Goal: Task Accomplishment & Management: Complete application form

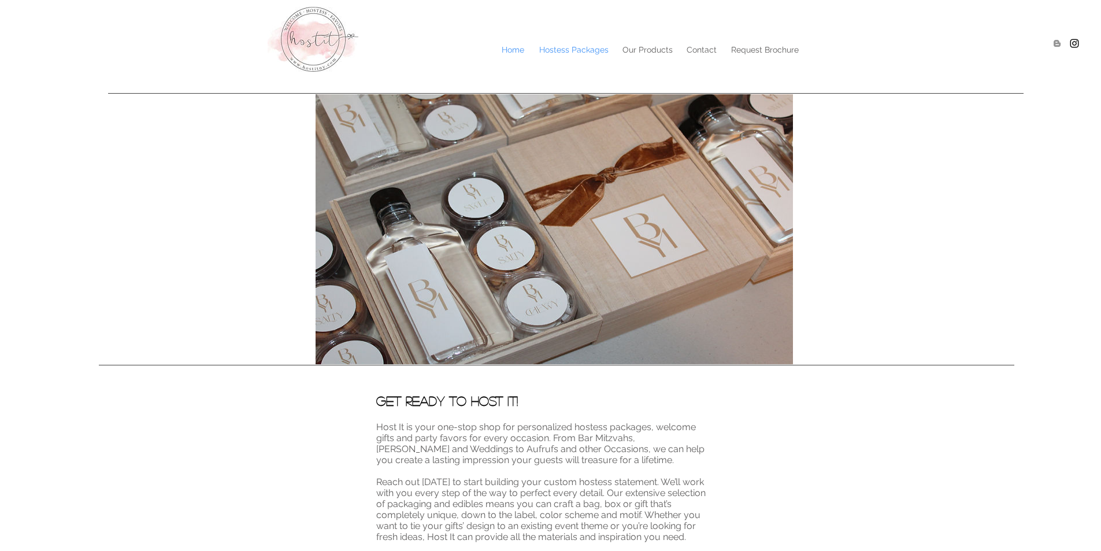
click at [558, 49] on p "Hostess Packages" at bounding box center [574, 49] width 81 height 17
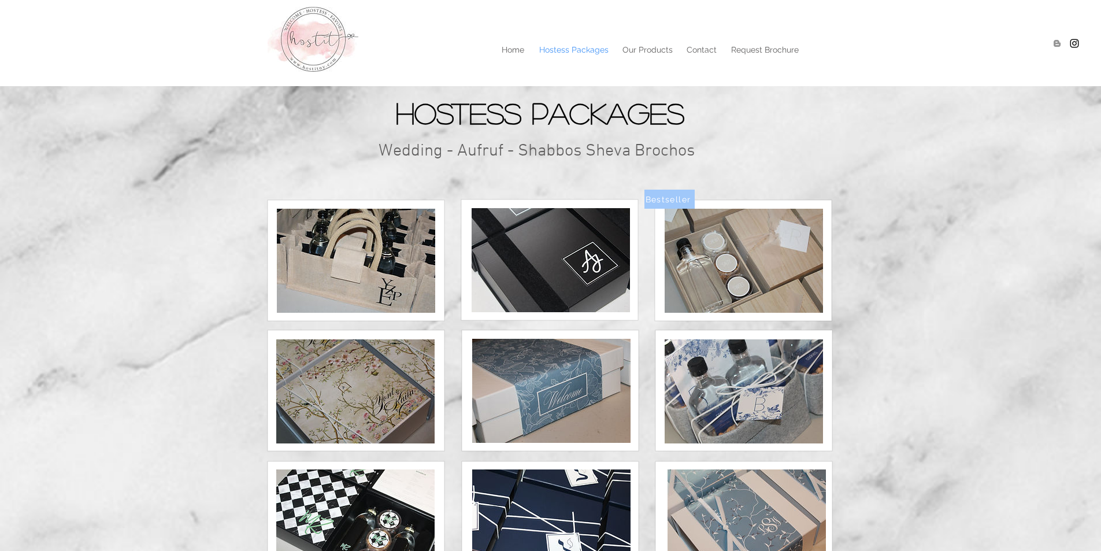
click at [726, 284] on img at bounding box center [744, 261] width 158 height 104
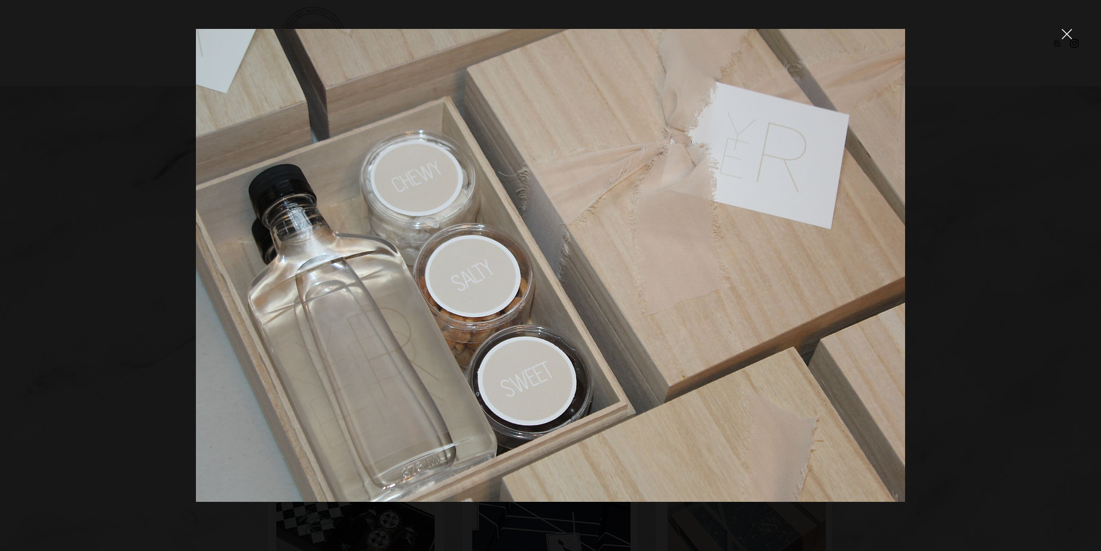
click at [1048, 33] on div at bounding box center [550, 275] width 1101 height 551
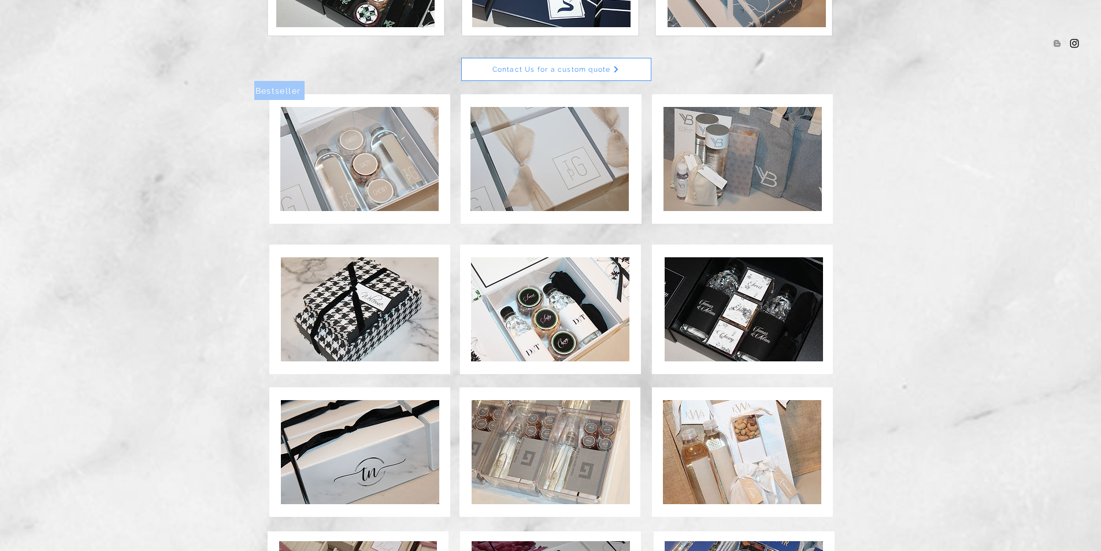
scroll to position [317, 0]
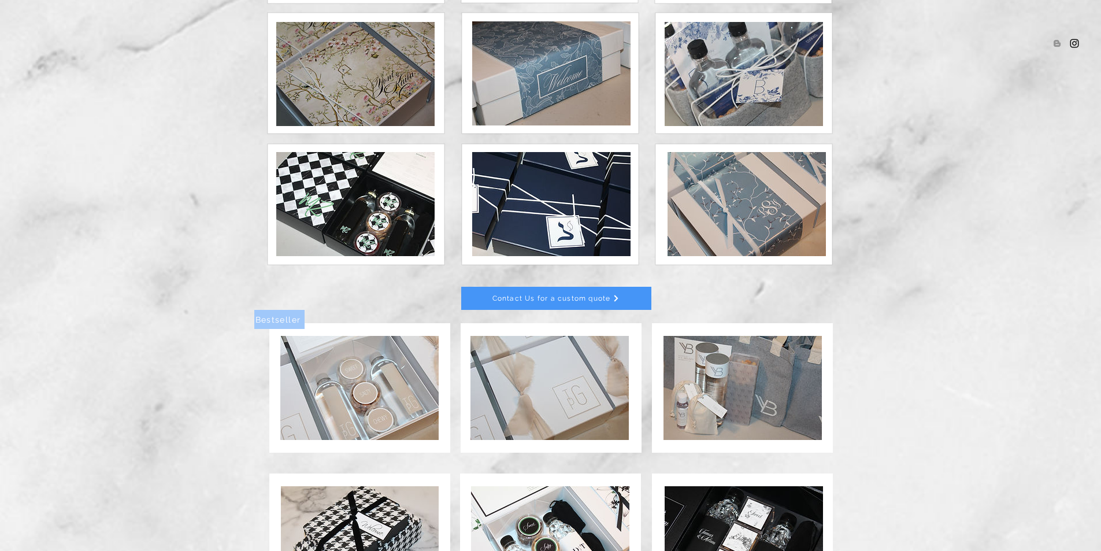
click at [553, 303] on span "Contact Us for a custom quote" at bounding box center [556, 298] width 189 height 22
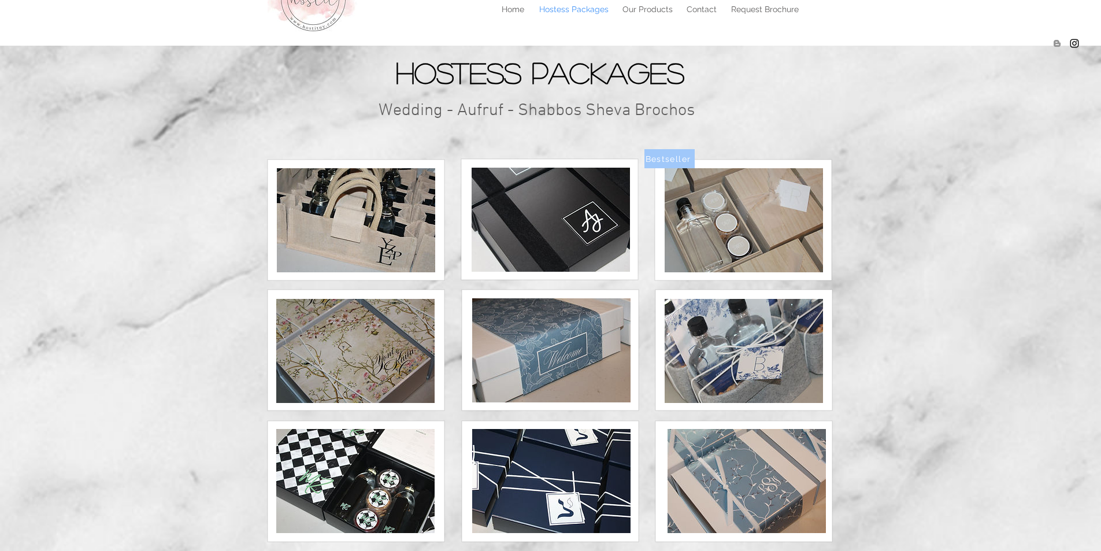
scroll to position [0, 0]
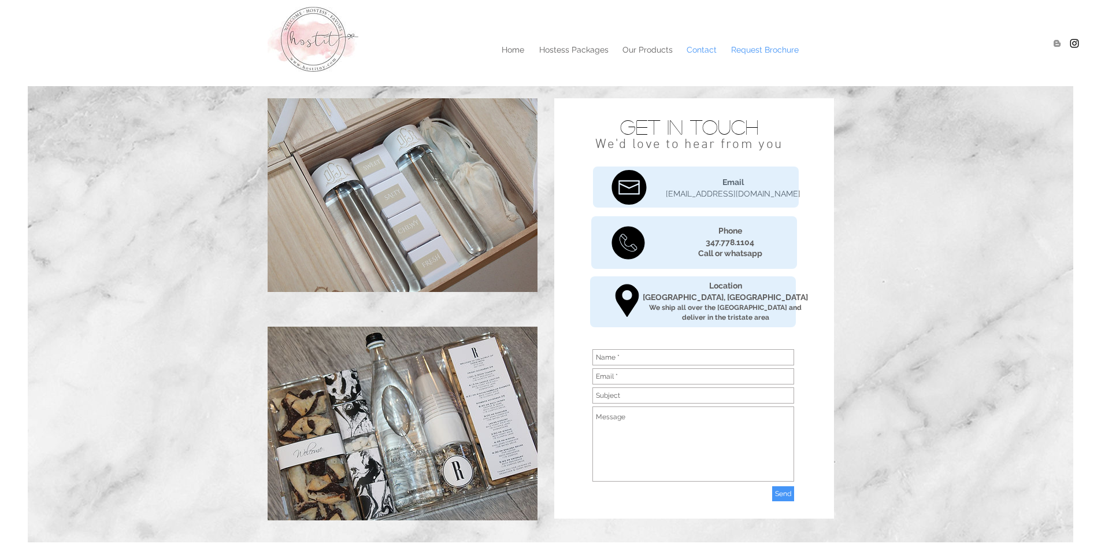
click at [770, 52] on p "Request Brochure" at bounding box center [765, 49] width 79 height 17
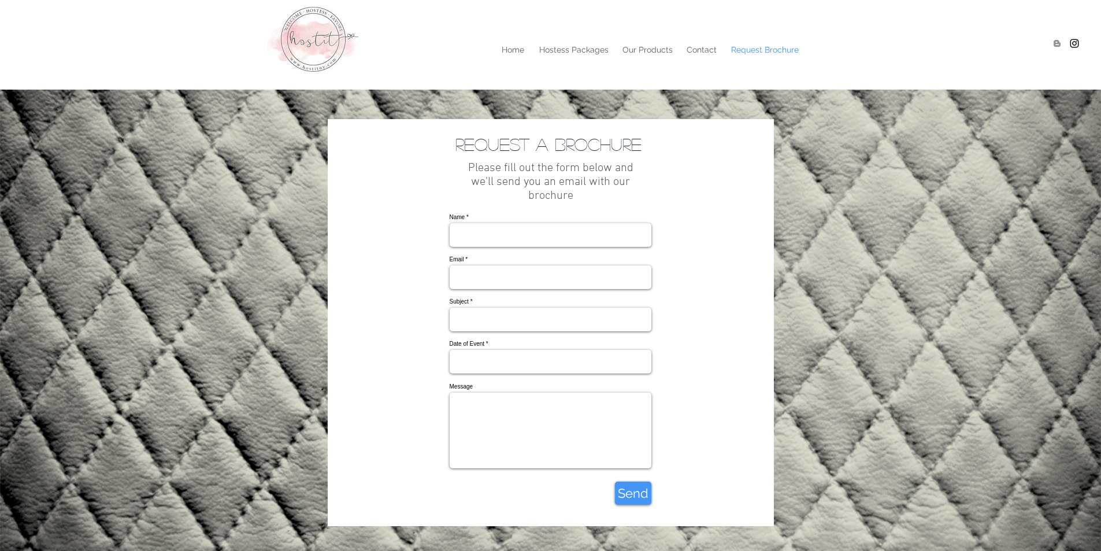
click at [551, 238] on input "Name" at bounding box center [551, 235] width 202 height 24
click at [504, 232] on input "Name" at bounding box center [551, 235] width 202 height 24
click at [534, 373] on input "Date of Event" at bounding box center [551, 362] width 202 height 24
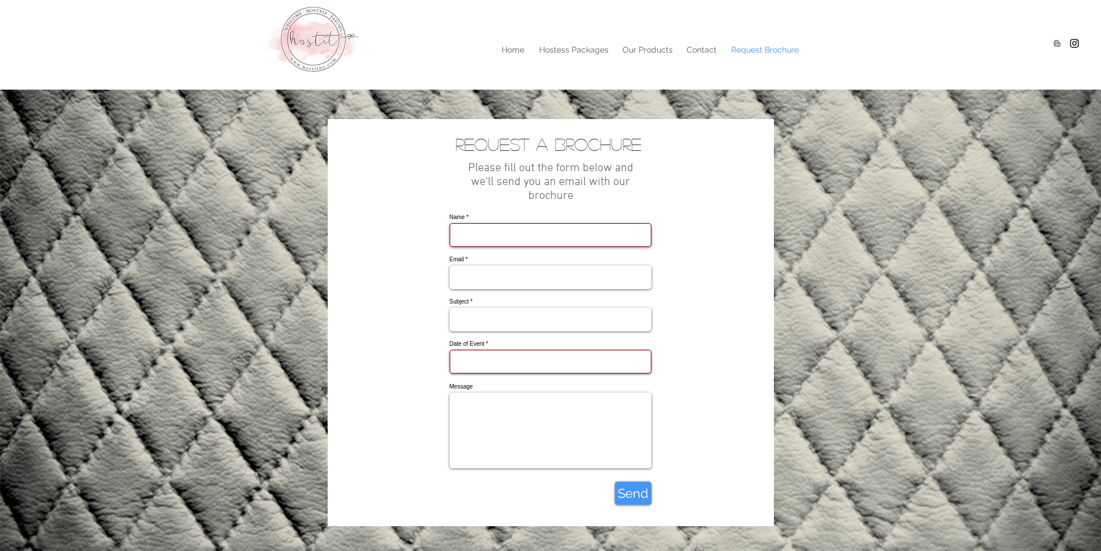
click at [527, 243] on input "Name" at bounding box center [551, 235] width 202 height 24
drag, startPoint x: 524, startPoint y: 249, endPoint x: 507, endPoint y: 279, distance: 34.4
click at [526, 247] on input "[PERSON_NAME]" at bounding box center [551, 235] width 202 height 24
type input "[PERSON_NAME]"
click at [485, 308] on form "Name [PERSON_NAME] Email Subject Date of Event Message Success! Message receive…" at bounding box center [551, 357] width 202 height 295
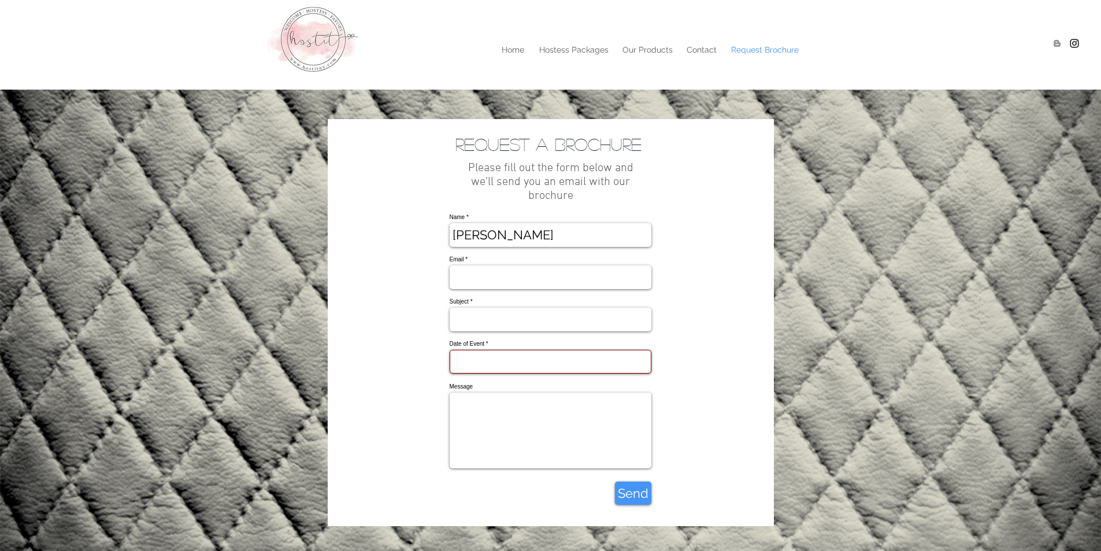
click at [482, 306] on form "Name [PERSON_NAME] Email Subject Date of Event Message Success! Message receive…" at bounding box center [551, 357] width 202 height 295
click at [486, 289] on input "Email" at bounding box center [551, 277] width 202 height 24
type input "[EMAIL_ADDRESS][DOMAIN_NAME]"
click at [487, 331] on input "Subject" at bounding box center [551, 320] width 202 height 24
type input "B"
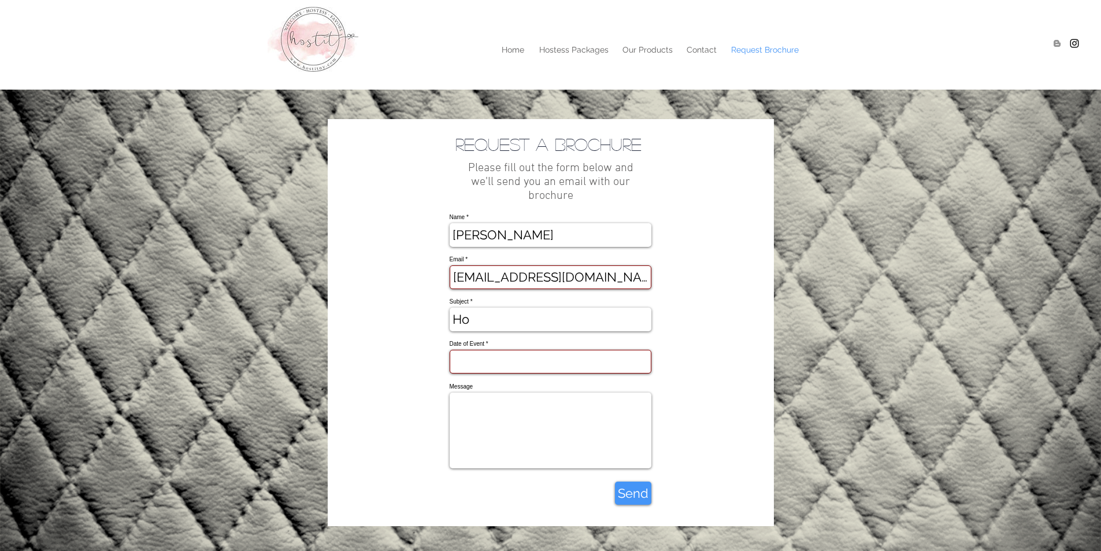
type input "H"
click at [613, 331] on input "Bavarfen Welcomepackage" at bounding box center [551, 320] width 202 height 24
click at [602, 331] on input "Bavarfen Welcomepackage" at bounding box center [551, 320] width 202 height 24
type input "Bavarfen Welcome package"
drag, startPoint x: 470, startPoint y: 335, endPoint x: 367, endPoint y: 339, distance: 103.0
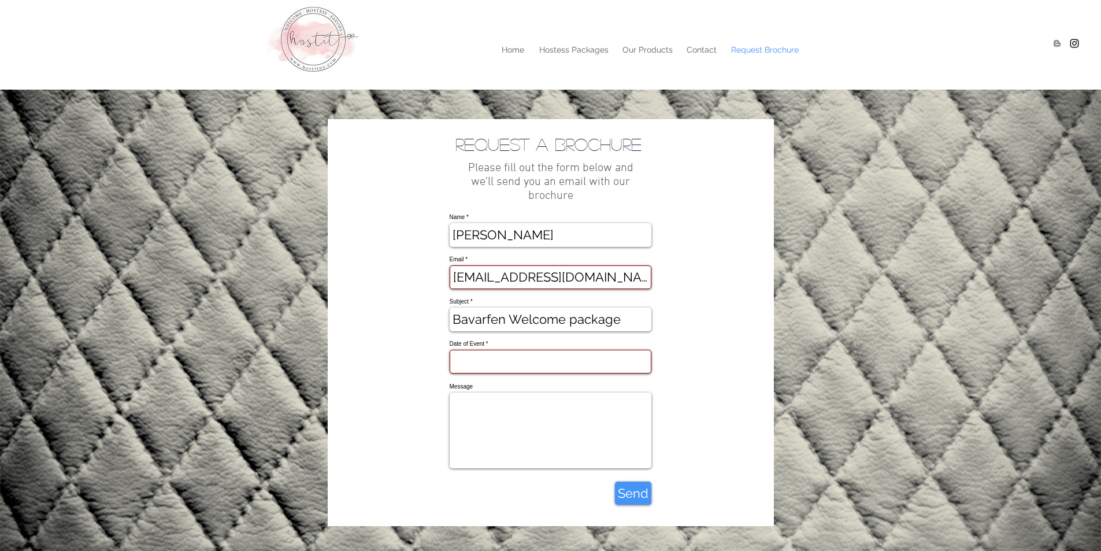
click at [367, 339] on div "main content" at bounding box center [551, 322] width 446 height 407
click at [497, 464] on textarea "Message" at bounding box center [551, 431] width 202 height 76
click at [642, 502] on span "Send" at bounding box center [633, 493] width 31 height 18
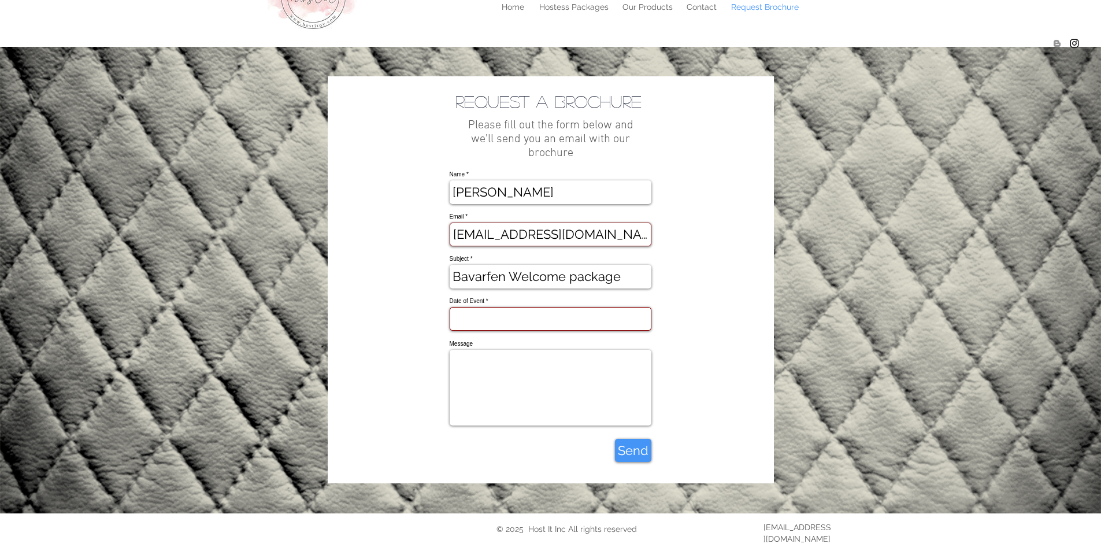
scroll to position [91, 0]
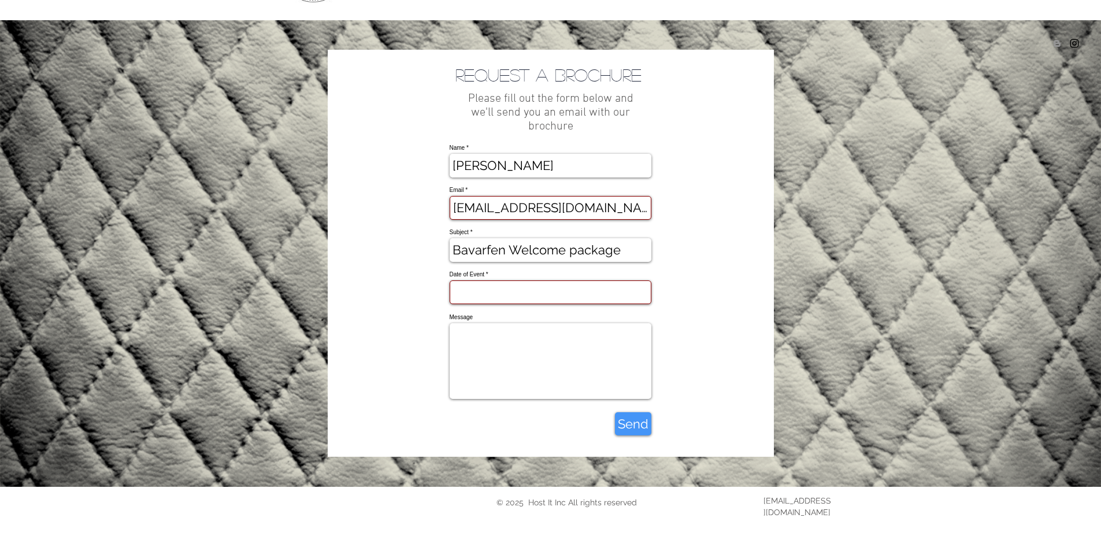
click at [512, 284] on div "Date of Event" at bounding box center [551, 288] width 202 height 32
click at [512, 295] on input "Date of Event" at bounding box center [551, 292] width 202 height 24
click at [630, 432] on span "Send" at bounding box center [633, 424] width 31 height 18
click at [579, 302] on input "Date of Event" at bounding box center [551, 292] width 202 height 24
